Goal: Task Accomplishment & Management: Use online tool/utility

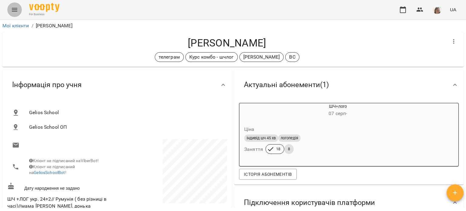
click at [15, 12] on icon "Menu" at bounding box center [14, 9] width 7 height 7
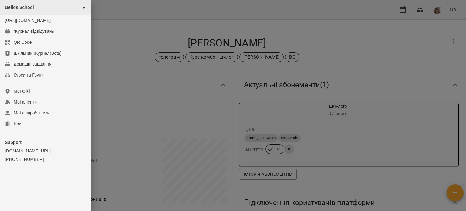
click at [36, 9] on div "Gelios School ►" at bounding box center [45, 7] width 91 height 15
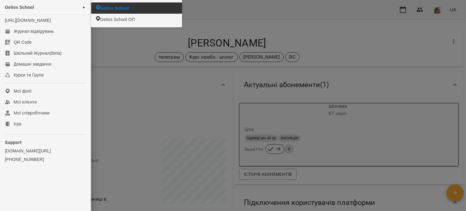
click at [115, 7] on span "Gelios School" at bounding box center [114, 8] width 29 height 6
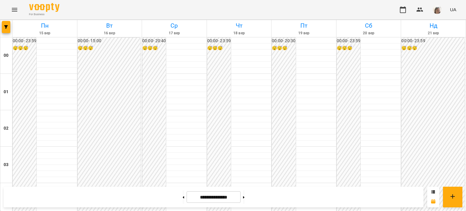
scroll to position [538, 0]
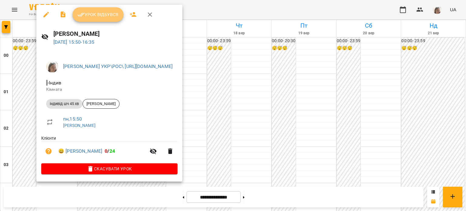
click at [101, 13] on span "Урок відбувся" at bounding box center [97, 14] width 41 height 7
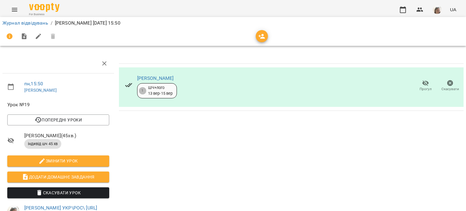
click at [15, 9] on icon "Menu" at bounding box center [14, 9] width 7 height 7
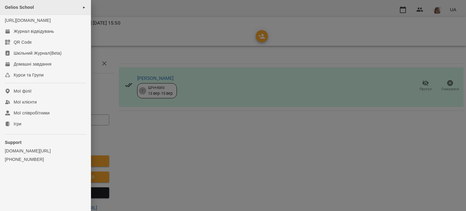
click at [36, 6] on div "Gelios School ►" at bounding box center [45, 7] width 91 height 15
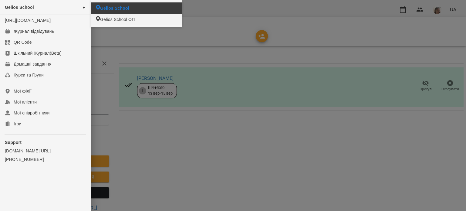
click at [119, 6] on span "Gelios School" at bounding box center [114, 8] width 29 height 6
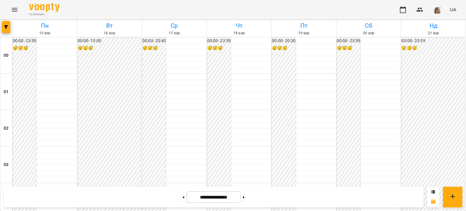
scroll to position [525, 0]
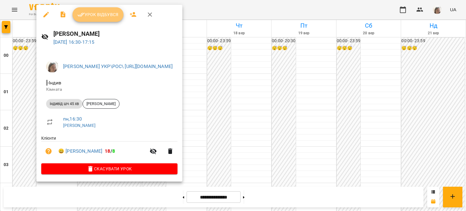
click at [100, 18] on button "Урок відбувся" at bounding box center [97, 14] width 51 height 15
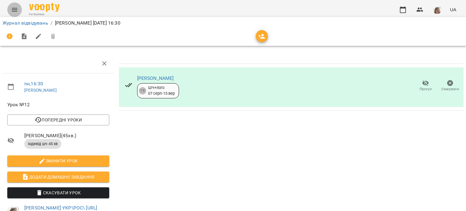
click at [14, 10] on icon "Menu" at bounding box center [14, 9] width 7 height 7
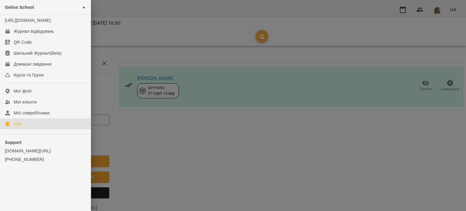
click at [29, 129] on link "Ігри" at bounding box center [45, 123] width 91 height 11
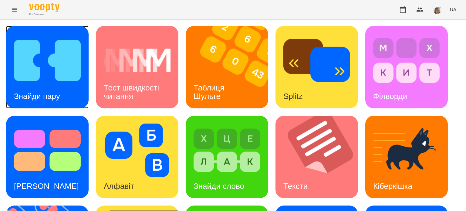
click at [65, 93] on div "Знайди пару" at bounding box center [37, 96] width 62 height 24
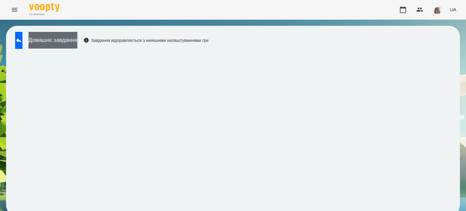
click at [77, 42] on button "Домашнє завдання" at bounding box center [53, 40] width 49 height 17
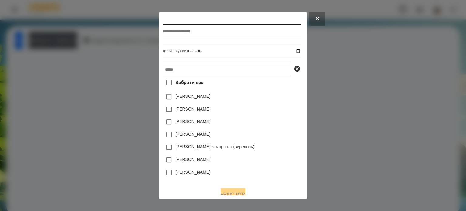
click at [174, 28] on input "text" at bounding box center [232, 31] width 138 height 14
type input "**********"
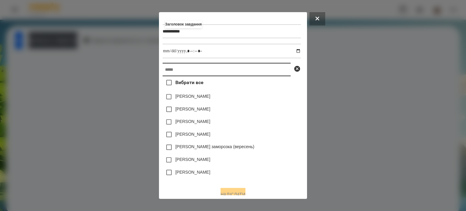
click at [181, 73] on input "text" at bounding box center [227, 69] width 128 height 13
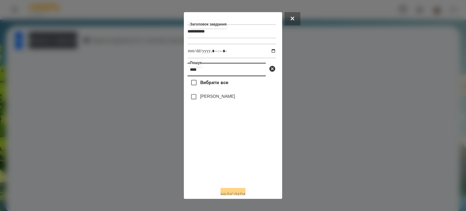
type input "****"
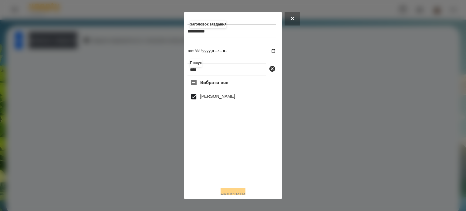
click at [270, 51] on input "datetime-local" at bounding box center [231, 51] width 89 height 15
click at [268, 168] on div "Вибрати все [PERSON_NAME]" at bounding box center [231, 129] width 89 height 106
click at [268, 50] on input "datetime-local" at bounding box center [231, 51] width 89 height 15
type input "**********"
click at [235, 190] on button "Надіслати" at bounding box center [233, 194] width 25 height 13
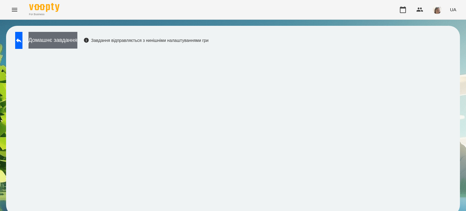
click at [60, 44] on button "Домашнє завдання" at bounding box center [53, 40] width 49 height 17
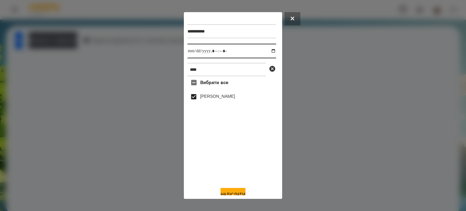
click at [270, 52] on input "datetime-local" at bounding box center [231, 51] width 89 height 15
type input "**********"
click at [231, 191] on button "Надіслати" at bounding box center [233, 194] width 25 height 13
